Goal: Task Accomplishment & Management: Complete application form

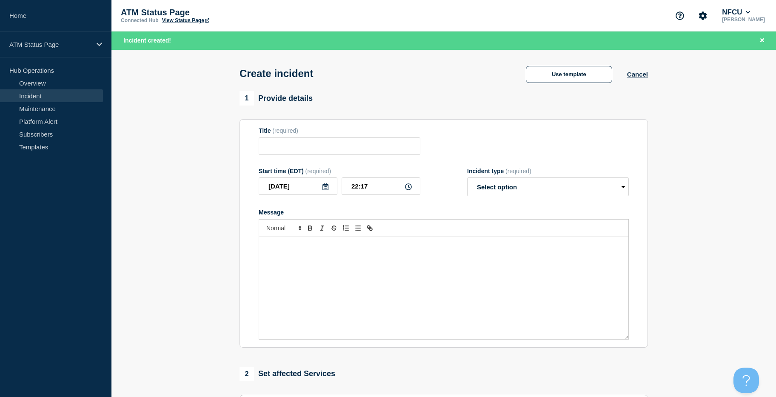
drag, startPoint x: 0, startPoint y: 0, endPoint x: 545, endPoint y: 60, distance: 548.7
click at [545, 60] on div "Create incident Use template Cancel" at bounding box center [444, 71] width 428 height 42
click at [551, 71] on button "Use template" at bounding box center [569, 74] width 86 height 17
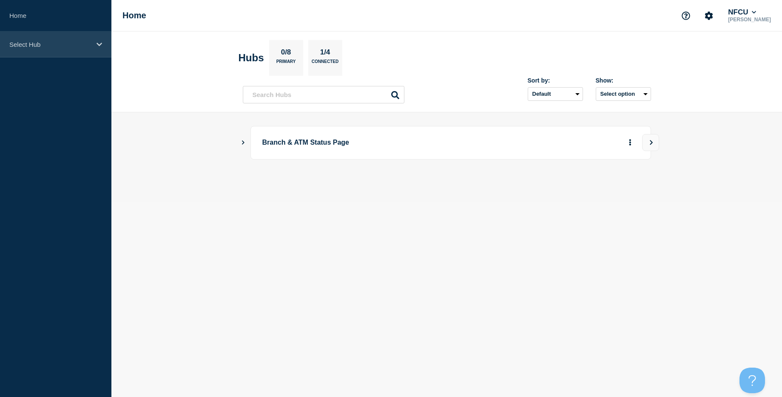
click at [101, 53] on div "Select Hub" at bounding box center [55, 44] width 111 height 26
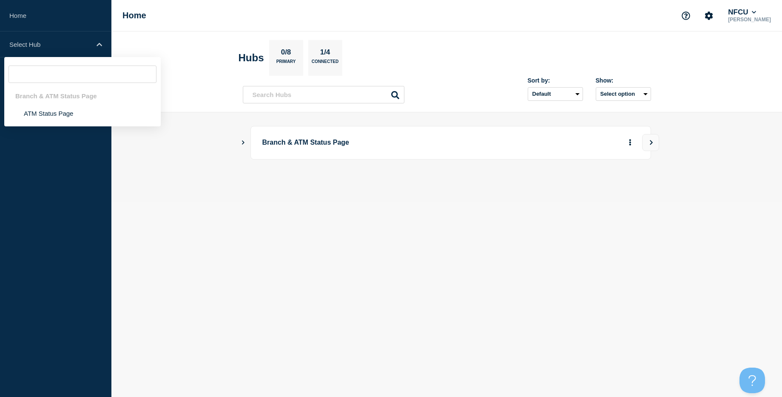
click at [56, 126] on div "Branch & ATM Status Page ATM Status Page" at bounding box center [82, 91] width 157 height 69
click at [58, 110] on li "ATM Status Page" at bounding box center [82, 113] width 157 height 17
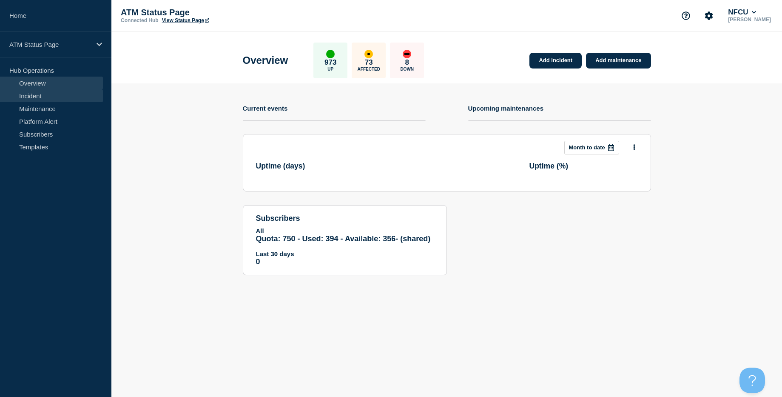
click at [59, 98] on link "Incident" at bounding box center [51, 95] width 103 height 13
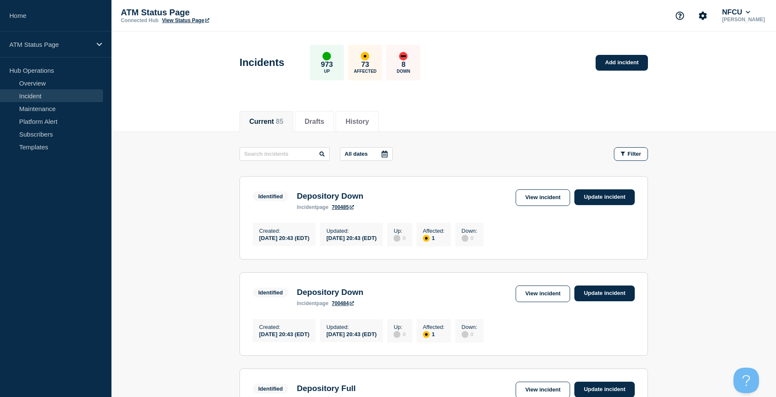
click at [645, 50] on div "Incidents 973 Up 73 Affected 8 Down Add incident" at bounding box center [444, 60] width 428 height 52
click at [638, 64] on link "Add incident" at bounding box center [622, 63] width 52 height 16
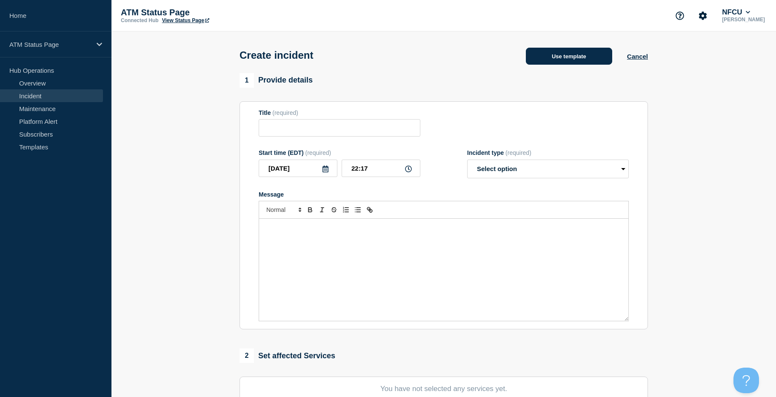
click at [555, 60] on button "Use template" at bounding box center [569, 56] width 86 height 17
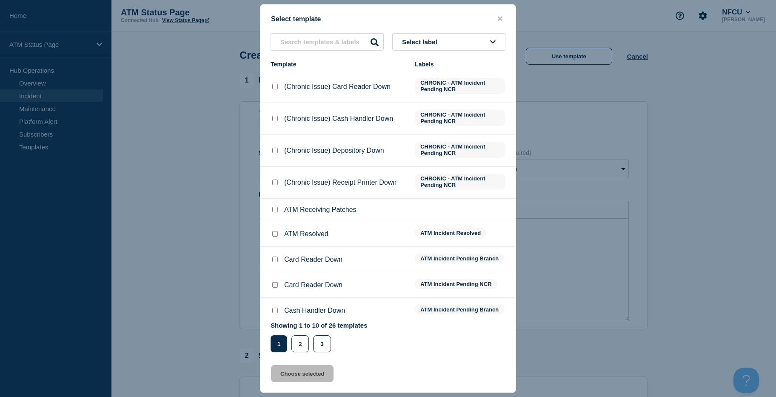
click at [442, 54] on div "Select label Template Labels (Chronic Issue) Card Reader Down CHRONIC - ATM Inc…" at bounding box center [387, 192] width 255 height 319
click at [441, 46] on span "Select label" at bounding box center [421, 41] width 39 height 7
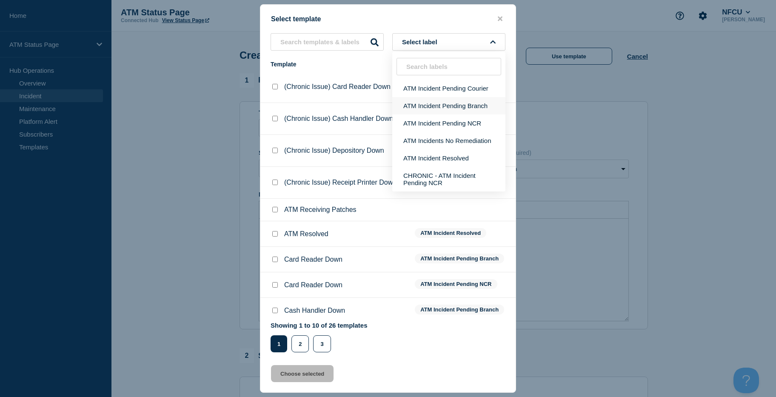
click at [436, 105] on button "ATM Incident Pending Branch" at bounding box center [448, 105] width 113 height 17
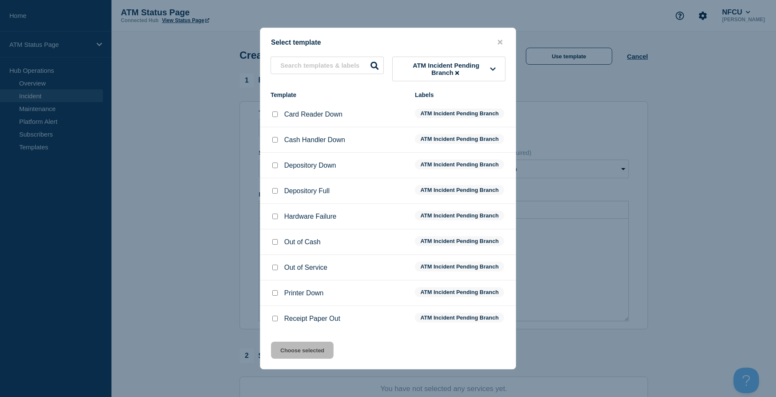
click at [276, 166] on input "Depository Down checkbox" at bounding box center [275, 165] width 6 height 6
checkbox input "true"
click at [292, 351] on button "Choose selected" at bounding box center [302, 350] width 63 height 17
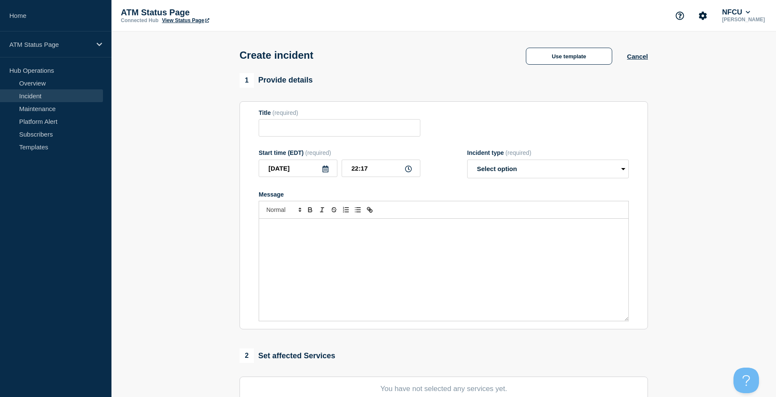
type input "Depository Down"
select select "identified"
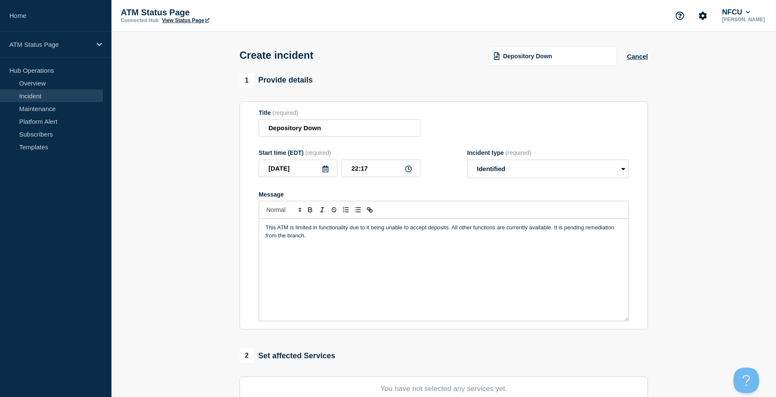
click at [182, 217] on section "1 Provide details Title (required) Depository Down Start time (EDT) (required) …" at bounding box center [443, 316] width 664 height 487
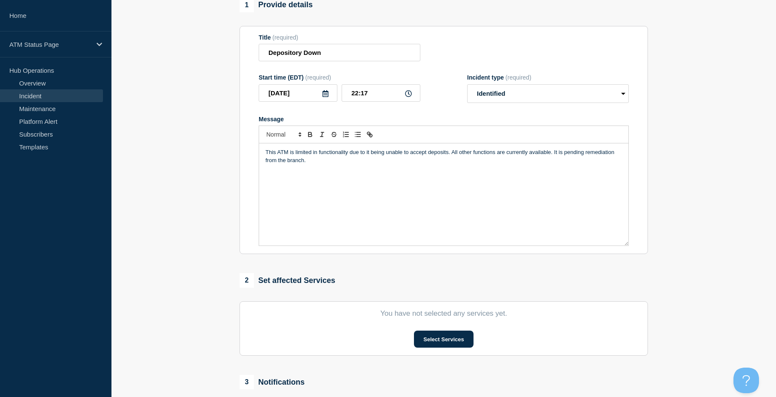
scroll to position [199, 0]
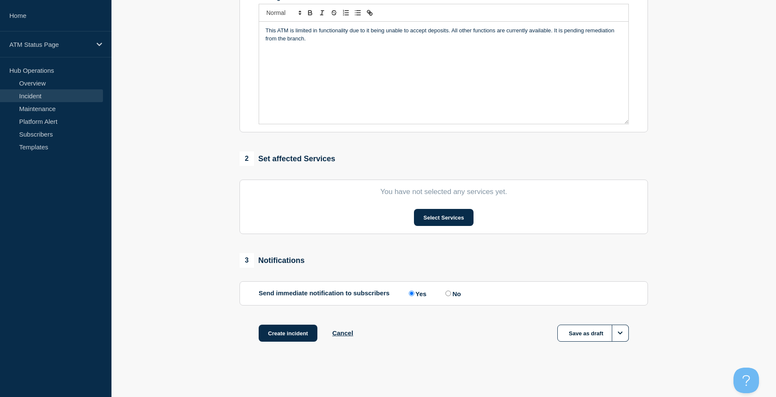
drag, startPoint x: 191, startPoint y: 274, endPoint x: 196, endPoint y: 329, distance: 55.6
click at [438, 213] on button "Select Services" at bounding box center [443, 217] width 59 height 17
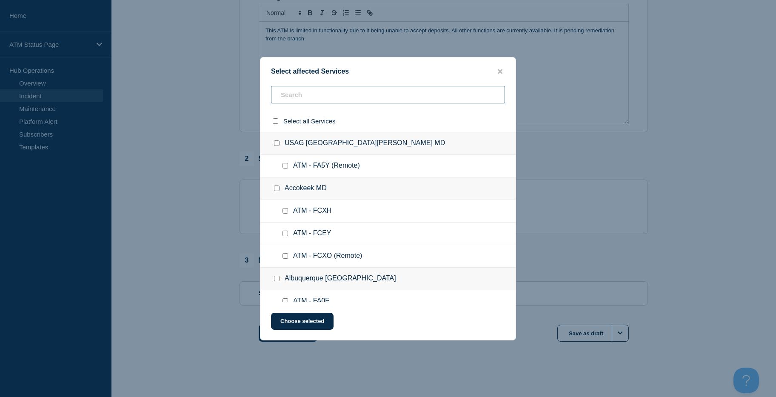
click at [345, 88] on input "text" at bounding box center [388, 94] width 234 height 17
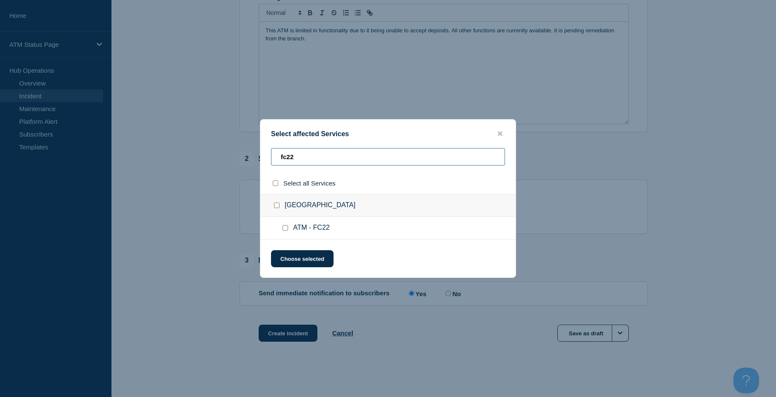
type input "fc22"
click at [283, 225] on div at bounding box center [287, 228] width 12 height 9
click at [284, 231] on input "ATM - FC22 checkbox" at bounding box center [285, 228] width 6 height 6
checkbox input "true"
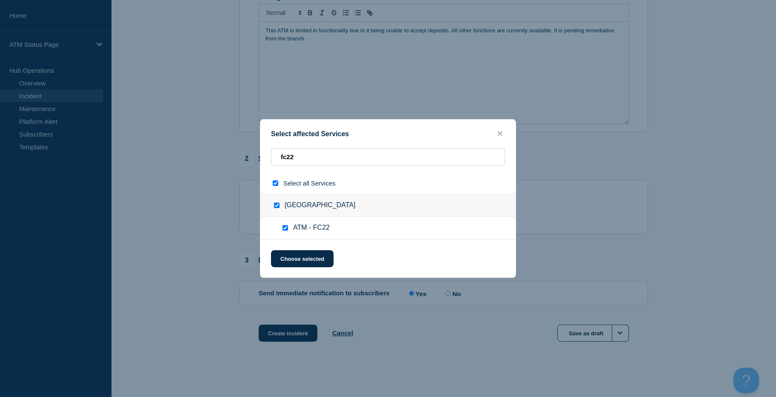
checkbox input "true"
click at [291, 255] on button "Choose selected" at bounding box center [302, 258] width 63 height 17
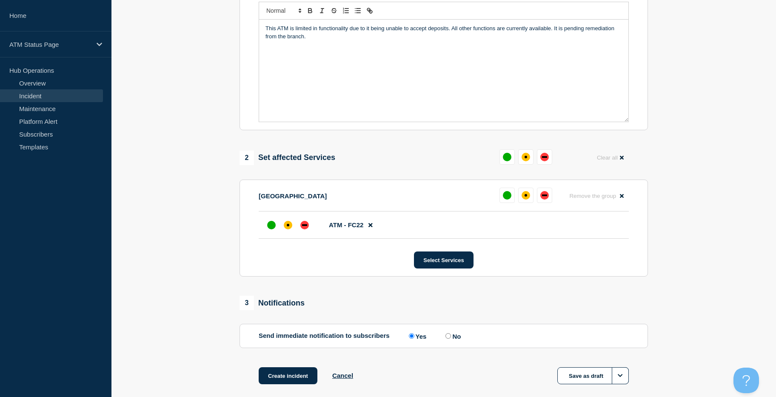
click at [289, 215] on li "ATM - FC22" at bounding box center [444, 224] width 370 height 27
click at [289, 224] on div "affected" at bounding box center [288, 225] width 9 height 9
click at [298, 379] on button "Create incident" at bounding box center [288, 375] width 59 height 17
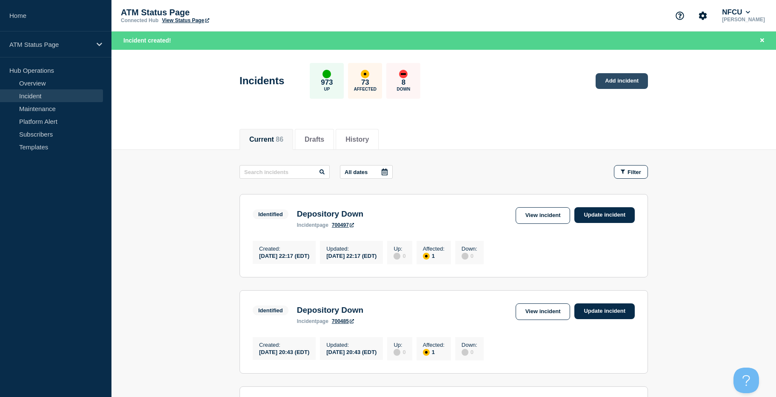
click at [609, 83] on link "Add incident" at bounding box center [622, 81] width 52 height 16
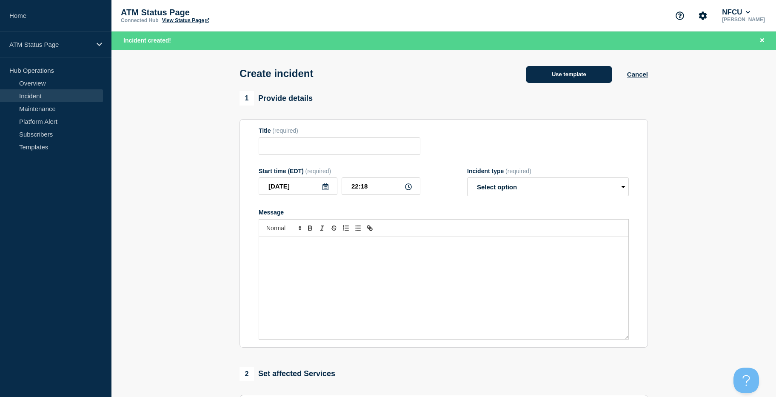
click at [564, 71] on button "Use template" at bounding box center [569, 74] width 86 height 17
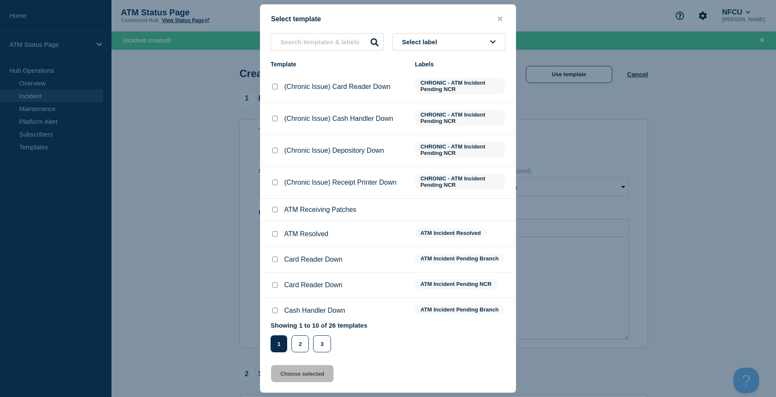
click at [416, 38] on button "Select label" at bounding box center [448, 41] width 113 height 17
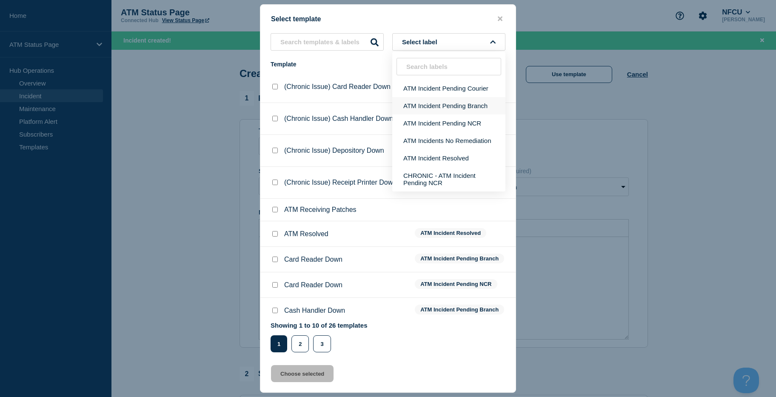
click at [413, 104] on button "ATM Incident Pending Branch" at bounding box center [448, 105] width 113 height 17
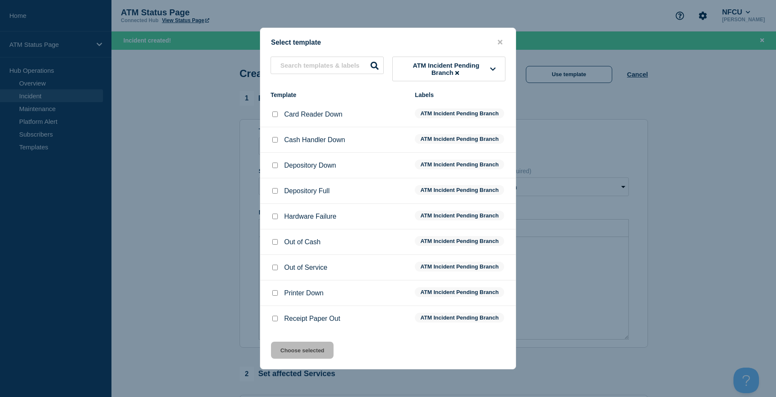
click at [274, 168] on input "Depository Down checkbox" at bounding box center [275, 165] width 6 height 6
checkbox input "true"
click at [301, 362] on div "Select template ATM Incident Pending Branch Template Labels Card Reader Down AT…" at bounding box center [388, 199] width 256 height 342
click at [300, 357] on button "Choose selected" at bounding box center [302, 350] width 63 height 17
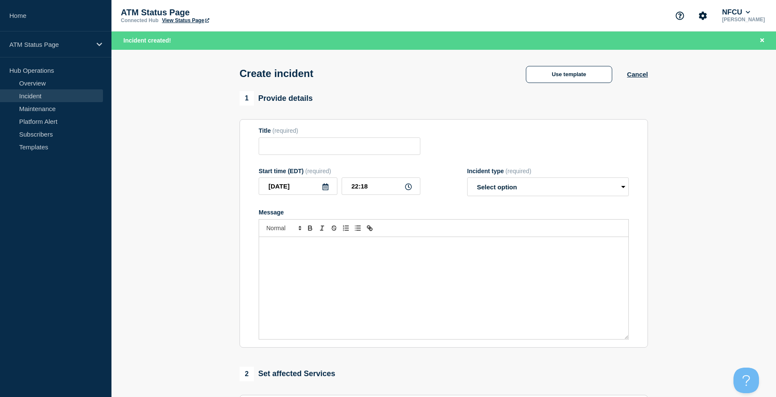
type input "Depository Down"
select select "identified"
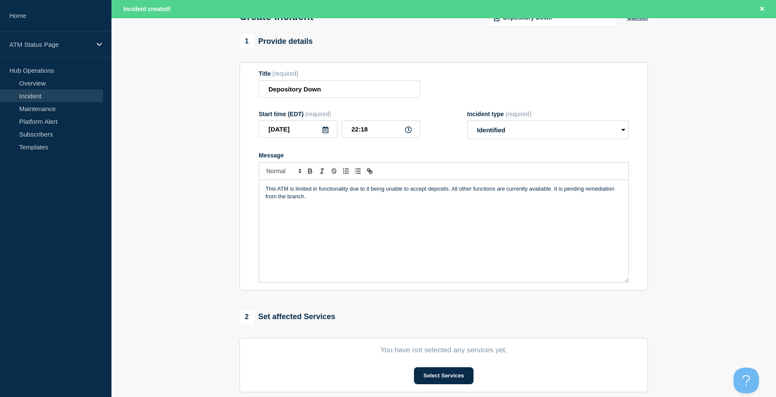
scroll to position [217, 0]
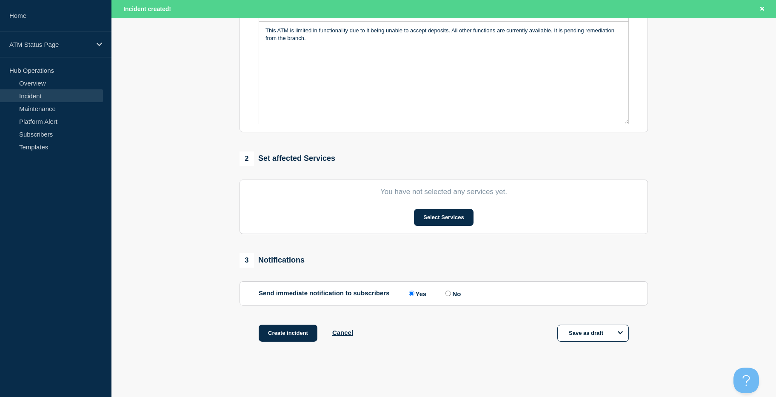
drag, startPoint x: 226, startPoint y: 204, endPoint x: 242, endPoint y: 306, distance: 103.4
click at [451, 207] on section "You have not selected any services yet. Select Services" at bounding box center [443, 207] width 408 height 54
click at [447, 214] on button "Select Services" at bounding box center [443, 217] width 59 height 17
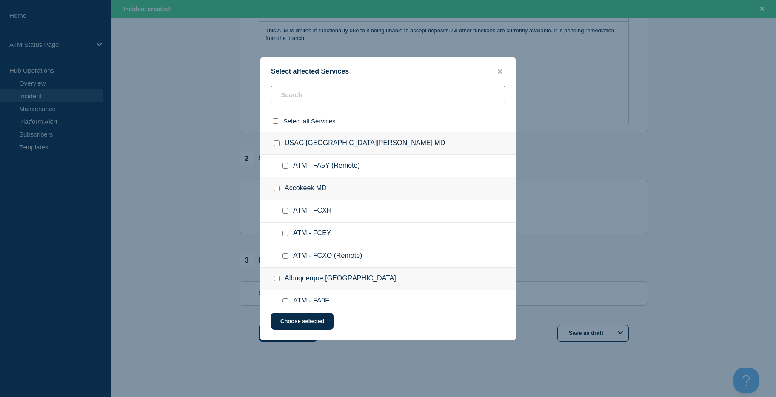
click at [380, 87] on input "text" at bounding box center [388, 94] width 234 height 17
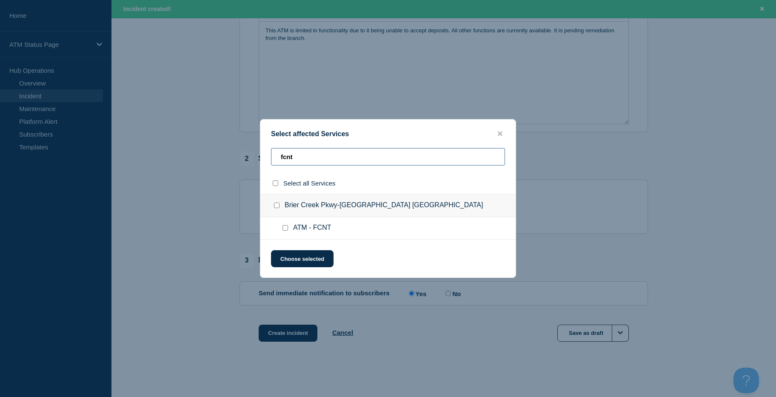
type input "fcnt"
click at [285, 229] on input "ATM - FCNT checkbox" at bounding box center [285, 228] width 6 height 6
checkbox input "true"
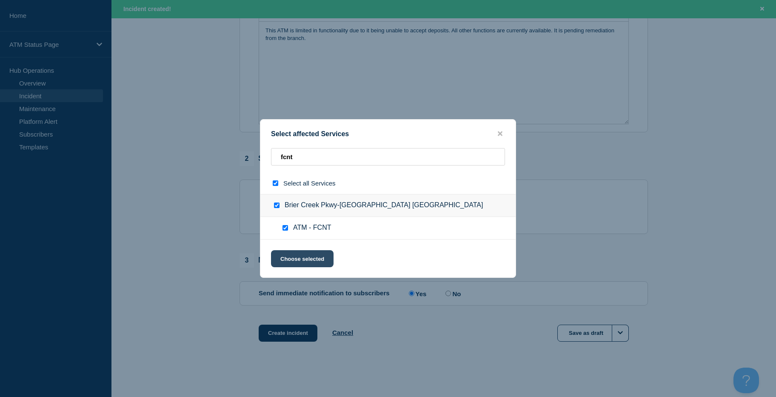
click at [293, 257] on button "Choose selected" at bounding box center [302, 258] width 63 height 17
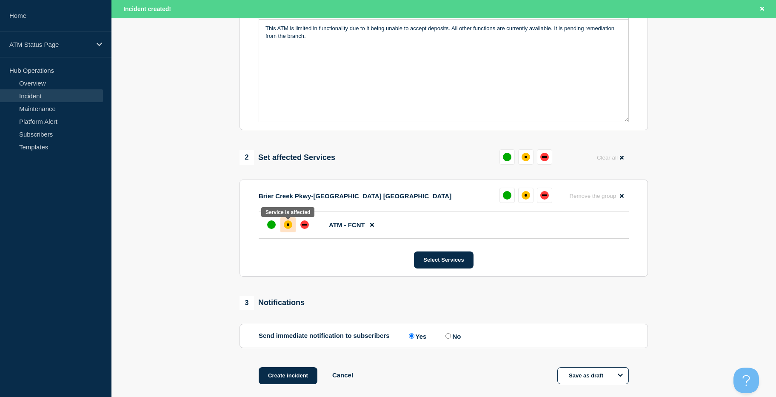
click at [288, 223] on div "affected" at bounding box center [288, 224] width 9 height 9
click at [302, 368] on div "1 Provide details Title (required) Depository Down Start time (EDT) (required) …" at bounding box center [444, 140] width 418 height 532
click at [302, 380] on button "Create incident" at bounding box center [288, 375] width 59 height 17
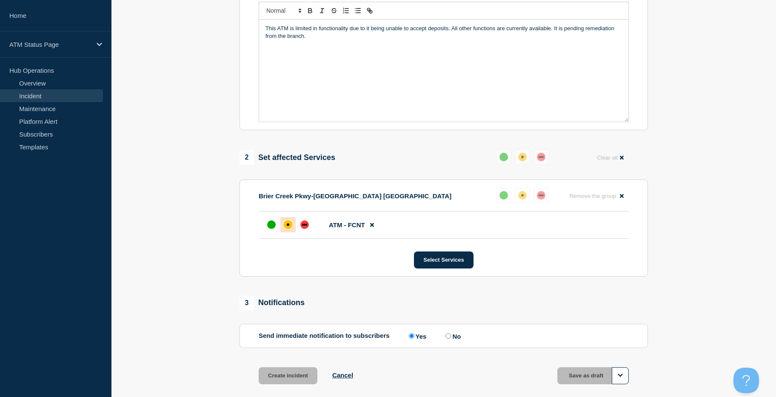
scroll to position [200, 0]
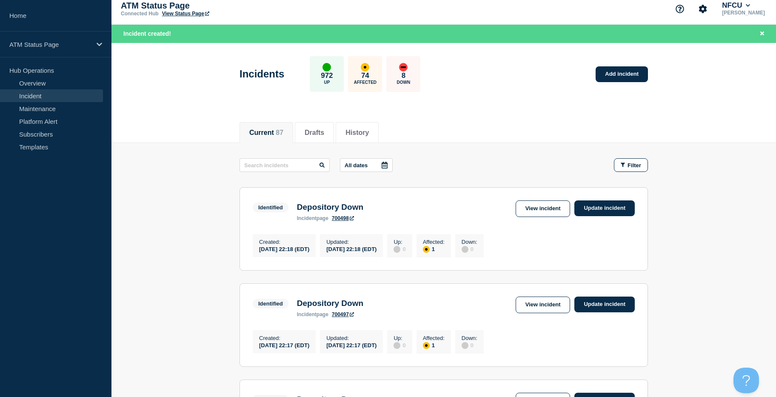
scroll to position [895, 0]
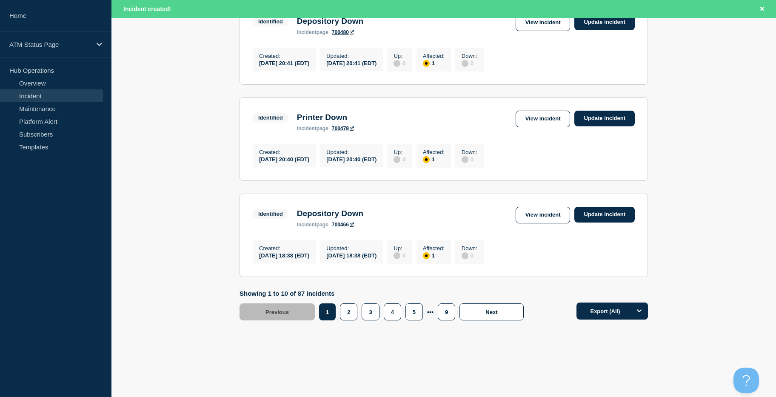
drag, startPoint x: 197, startPoint y: 170, endPoint x: 194, endPoint y: 392, distance: 222.1
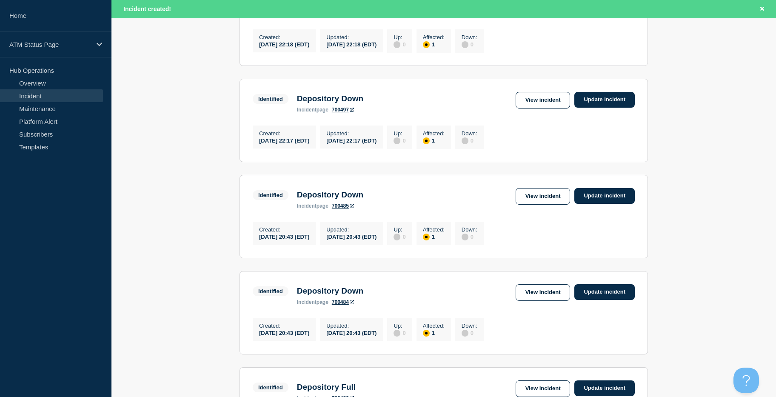
scroll to position [0, 0]
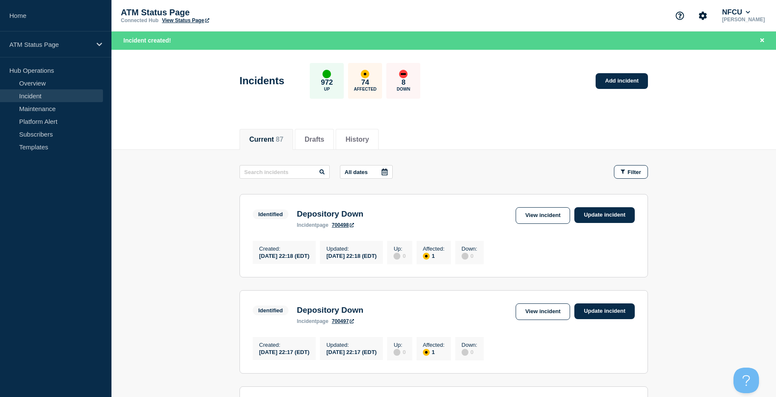
drag, startPoint x: 177, startPoint y: 261, endPoint x: 187, endPoint y: 107, distance: 154.7
click at [706, 144] on div "Current 87 Drafts History" at bounding box center [443, 134] width 664 height 29
click at [607, 80] on link "Add incident" at bounding box center [622, 81] width 52 height 16
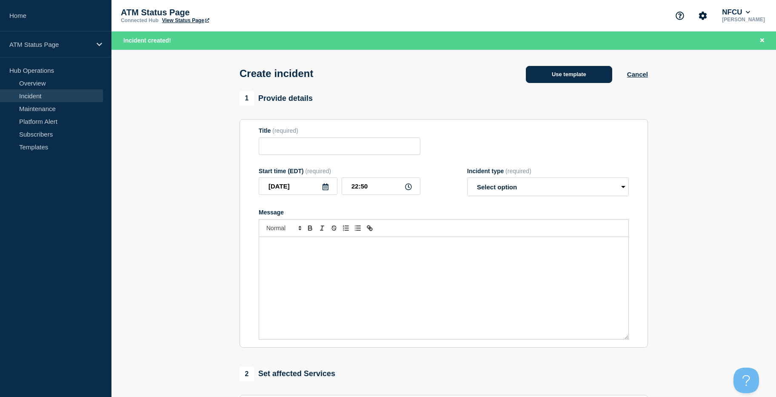
click at [589, 73] on button "Use template" at bounding box center [569, 74] width 86 height 17
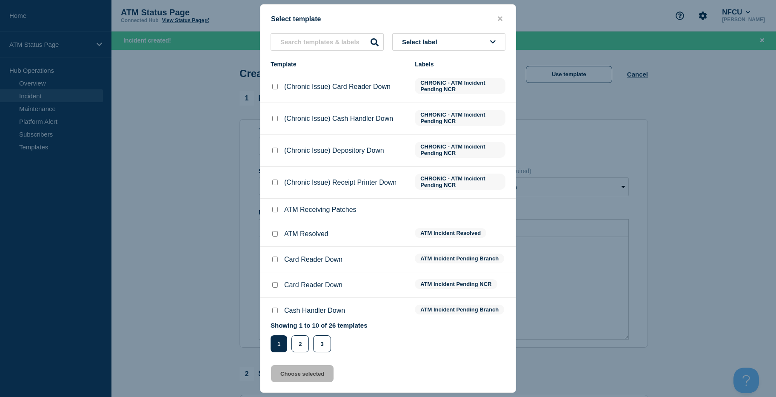
click at [462, 46] on button "Select label" at bounding box center [448, 41] width 113 height 17
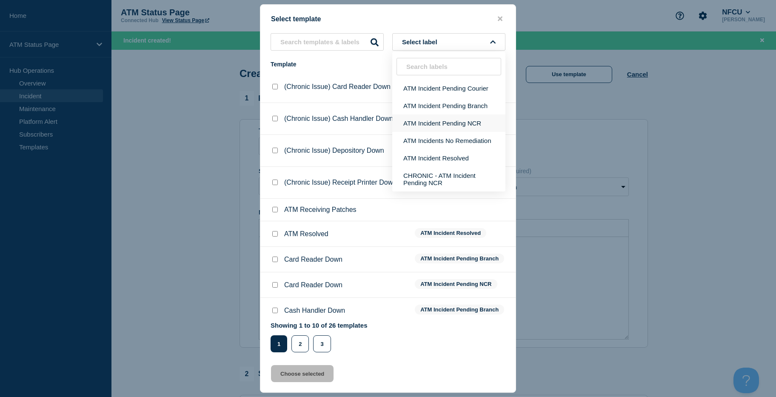
click at [456, 117] on button "ATM Incident Pending NCR" at bounding box center [448, 122] width 113 height 17
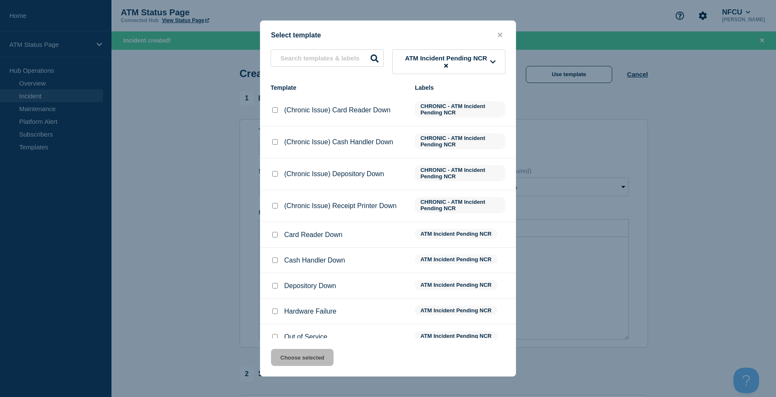
click at [273, 286] on input "Depository Down checkbox" at bounding box center [275, 286] width 6 height 6
checkbox input "true"
click at [307, 356] on button "Choose selected" at bounding box center [302, 357] width 63 height 17
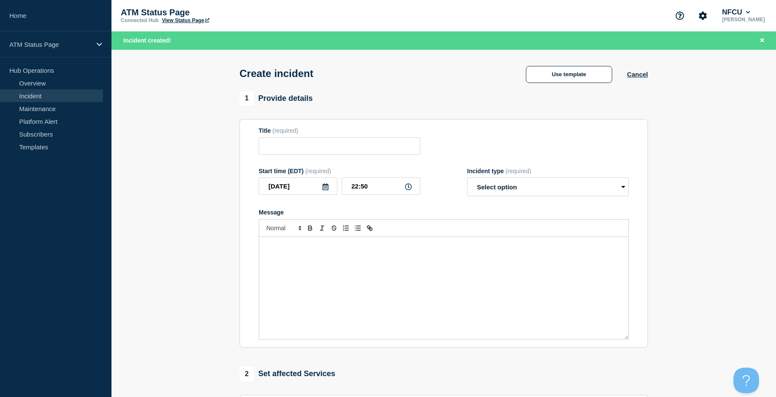
type input "Depository Down"
select select "identified"
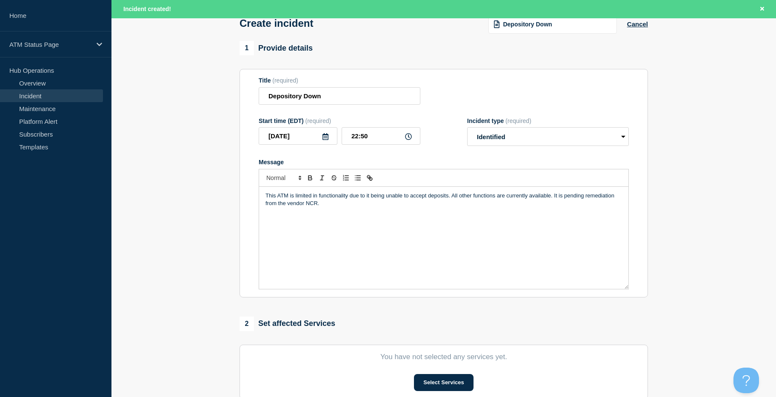
scroll to position [217, 0]
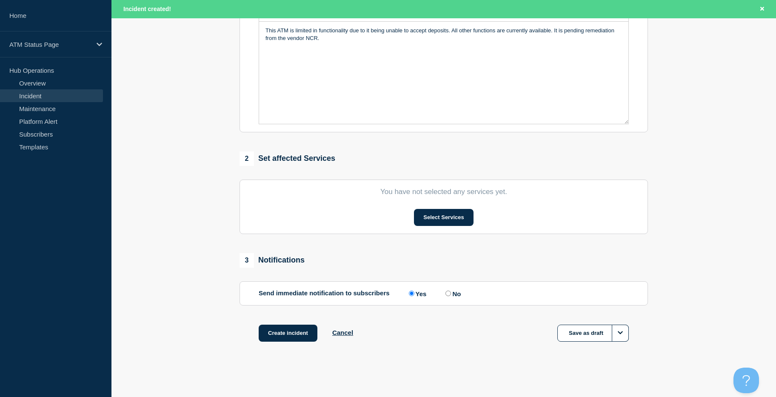
drag, startPoint x: 168, startPoint y: 244, endPoint x: 180, endPoint y: 314, distance: 71.3
click at [442, 215] on button "Select Services" at bounding box center [443, 217] width 59 height 17
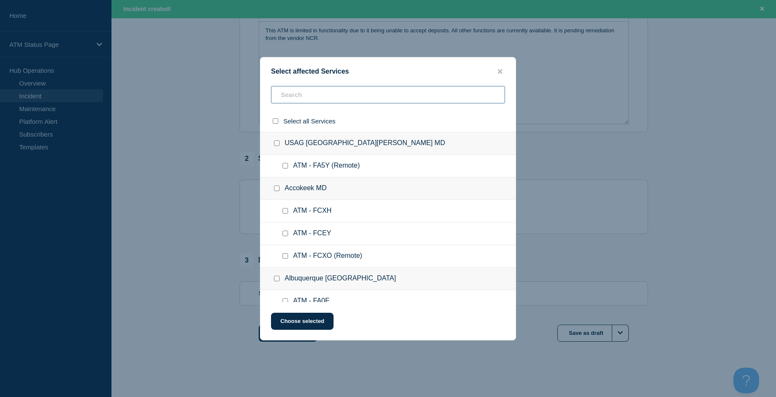
click at [383, 97] on input "text" at bounding box center [388, 94] width 234 height 17
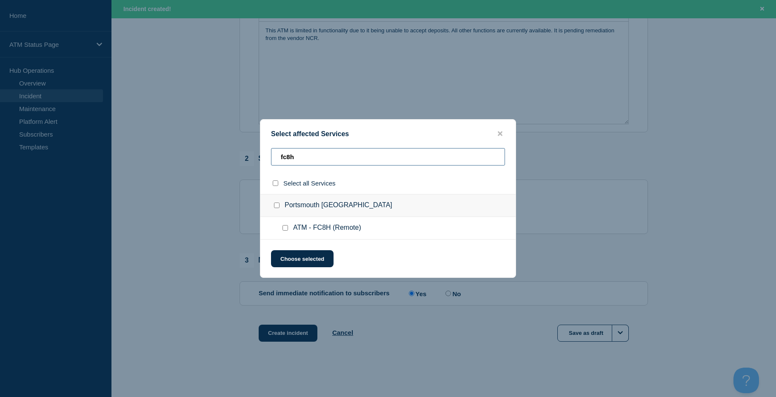
type input "fc8h"
click at [283, 228] on input "ATM - FC8H (Remote) checkbox" at bounding box center [285, 228] width 6 height 6
checkbox input "true"
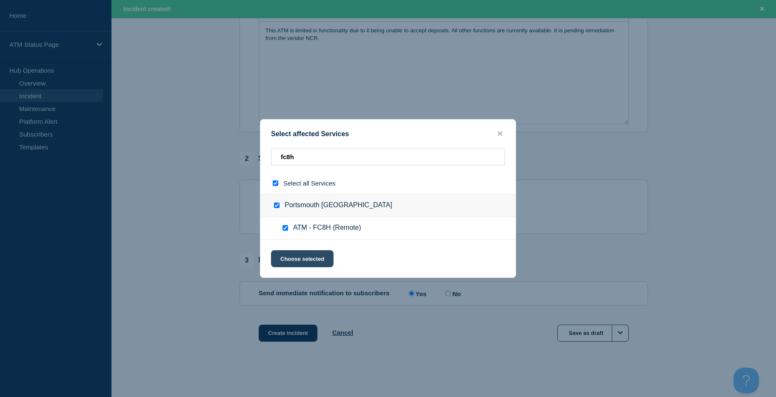
click at [285, 259] on button "Choose selected" at bounding box center [302, 258] width 63 height 17
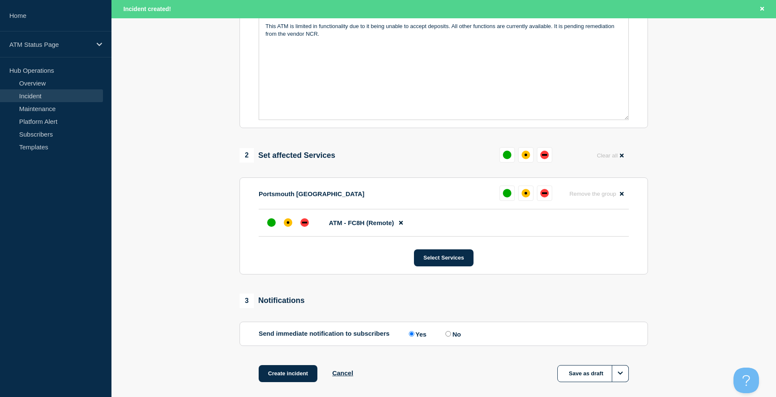
scroll to position [262, 0]
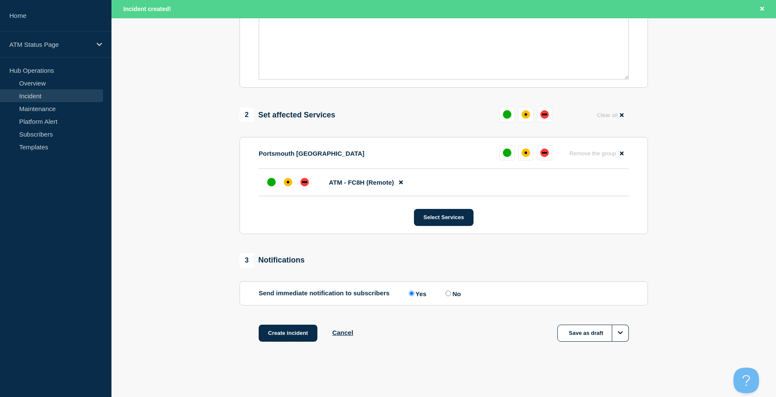
drag, startPoint x: 168, startPoint y: 216, endPoint x: 194, endPoint y: 346, distance: 132.7
click at [288, 182] on div "affected" at bounding box center [288, 182] width 3 height 3
click at [291, 338] on button "Create incident" at bounding box center [288, 333] width 59 height 17
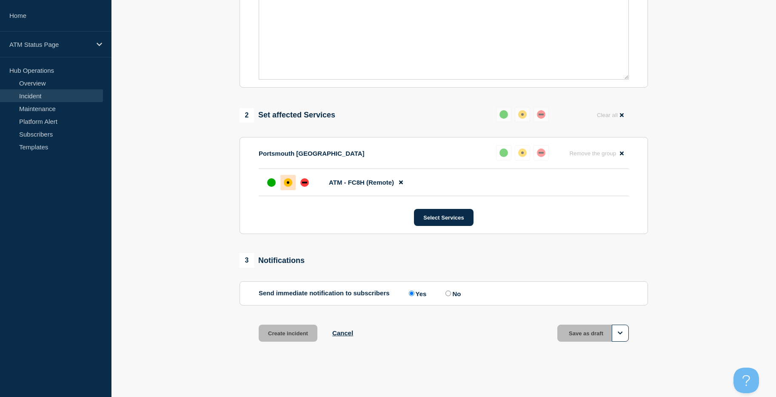
scroll to position [244, 0]
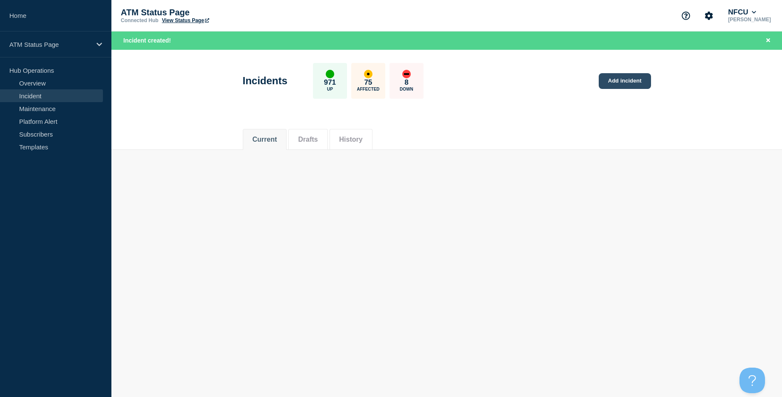
click at [608, 80] on link "Add incident" at bounding box center [625, 81] width 52 height 16
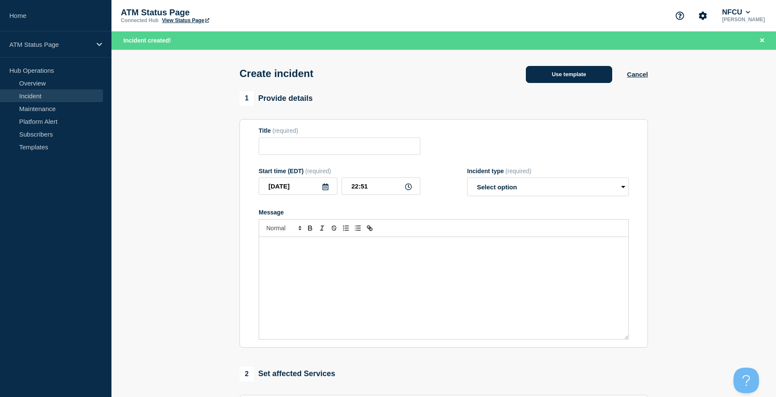
click at [596, 79] on button "Use template" at bounding box center [569, 74] width 86 height 17
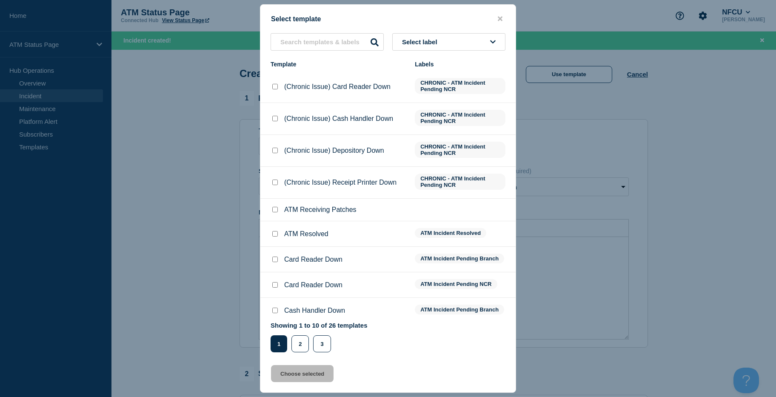
click at [460, 38] on button "Select label" at bounding box center [448, 41] width 113 height 17
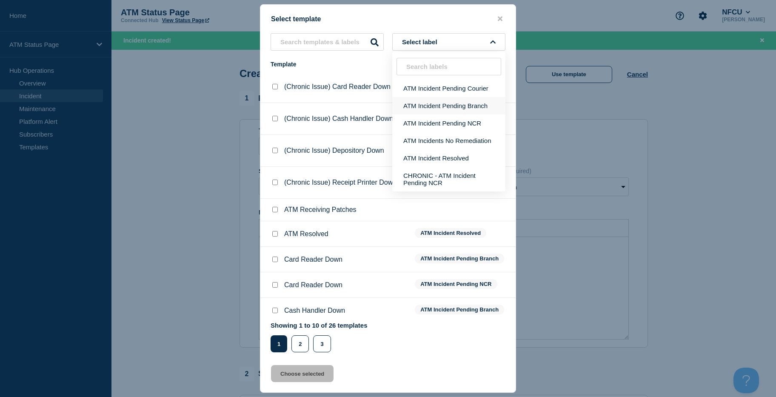
click at [459, 104] on button "ATM Incident Pending Branch" at bounding box center [448, 105] width 113 height 17
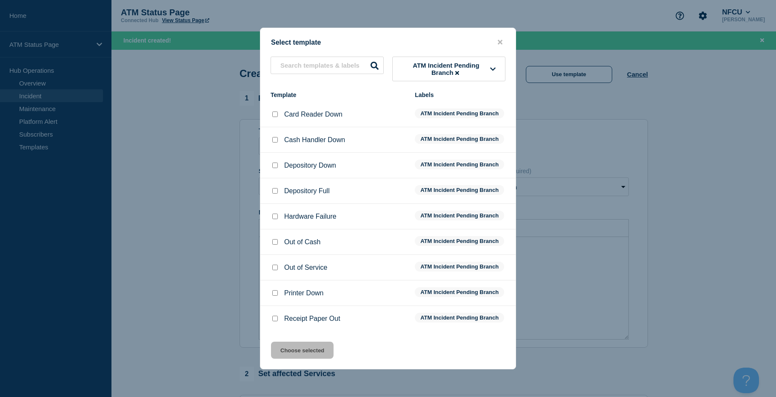
click at [276, 164] on input "Depository Down checkbox" at bounding box center [275, 165] width 6 height 6
checkbox input "true"
click at [319, 350] on button "Choose selected" at bounding box center [302, 350] width 63 height 17
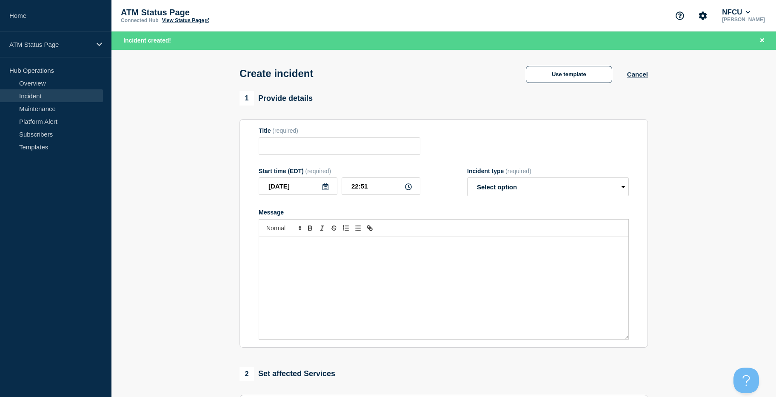
type input "Depository Down"
select select "identified"
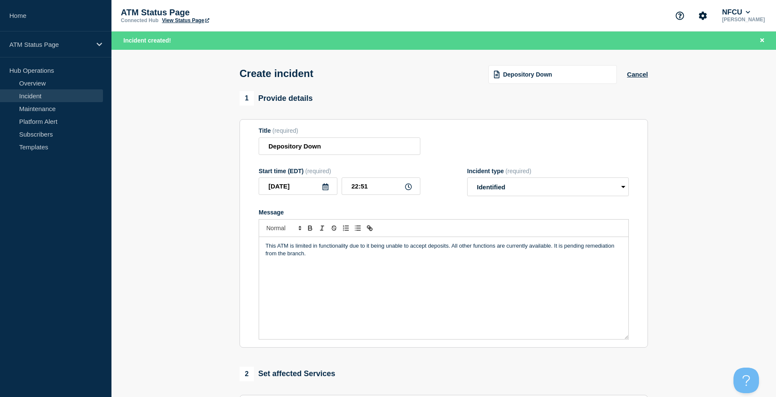
click at [721, 153] on section "1 Provide details Title (required) Depository Down Start time (EDT) (required) …" at bounding box center [443, 334] width 664 height 487
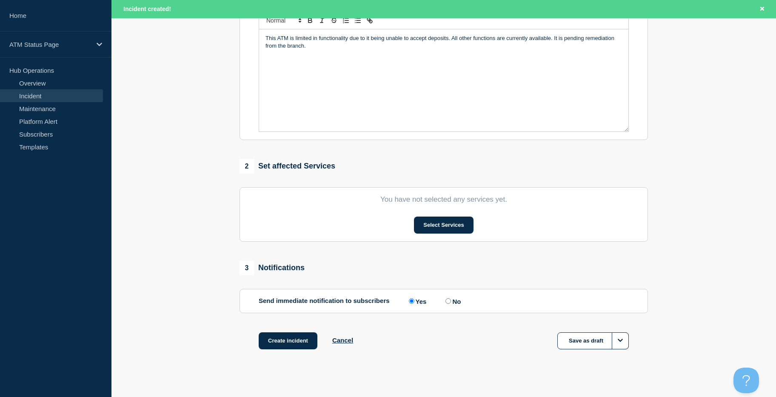
scroll to position [217, 0]
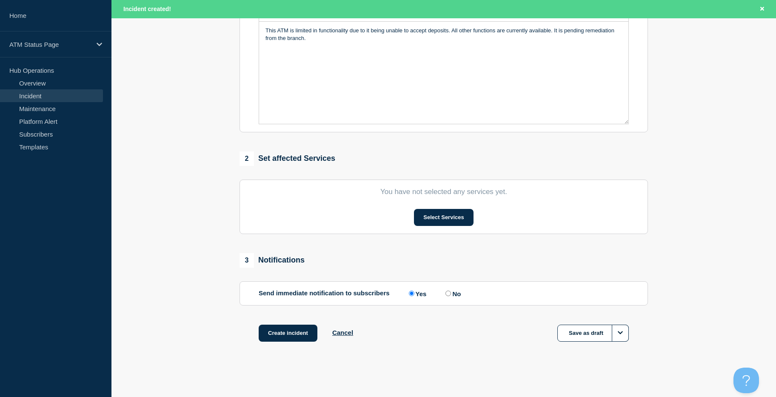
drag, startPoint x: 721, startPoint y: 153, endPoint x: 694, endPoint y: 287, distance: 137.1
click at [445, 220] on button "Select Services" at bounding box center [443, 217] width 59 height 17
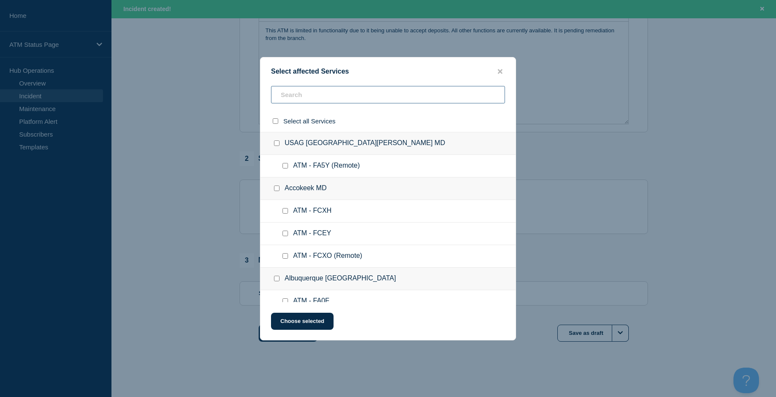
click at [315, 90] on input "text" at bounding box center [388, 94] width 234 height 17
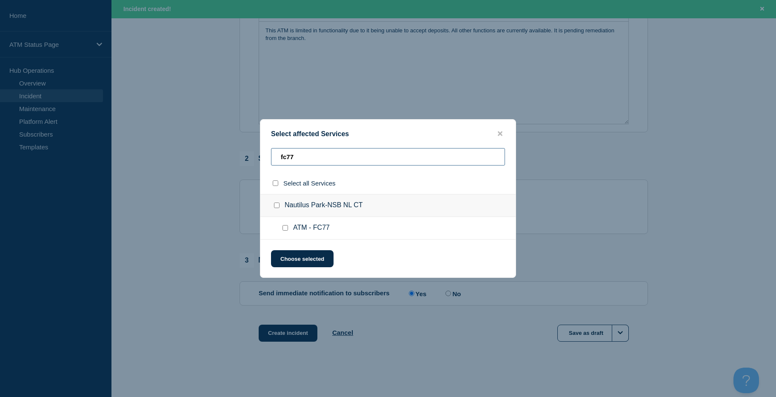
type input "fc77"
click at [282, 229] on div at bounding box center [287, 228] width 12 height 9
click at [285, 229] on input "ATM - FC77 checkbox" at bounding box center [285, 228] width 6 height 6
checkbox input "true"
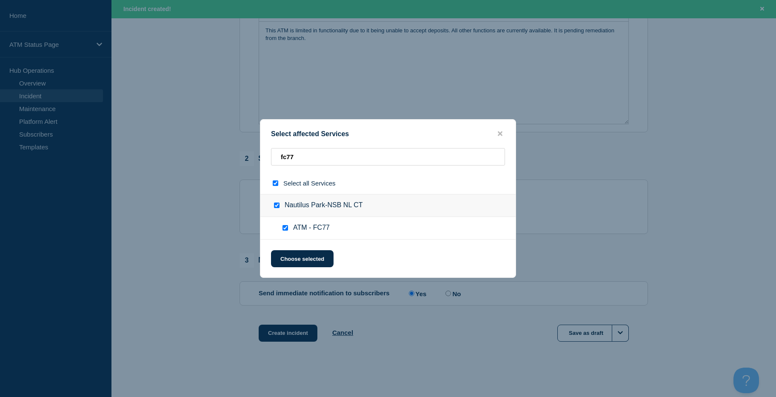
checkbox input "true"
click at [295, 257] on button "Choose selected" at bounding box center [302, 258] width 63 height 17
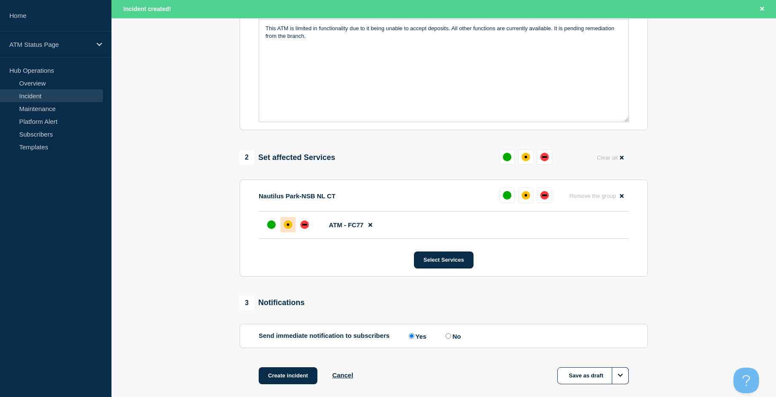
click at [293, 229] on div at bounding box center [287, 224] width 15 height 15
click at [288, 378] on button "Create incident" at bounding box center [288, 375] width 59 height 17
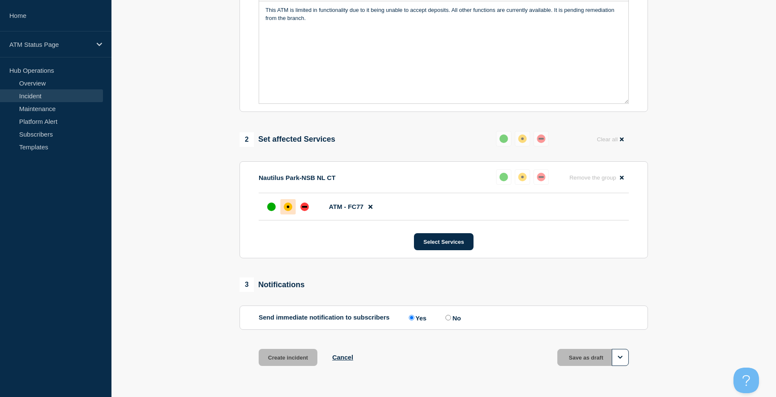
scroll to position [200, 0]
